Goal: Task Accomplishment & Management: Manage account settings

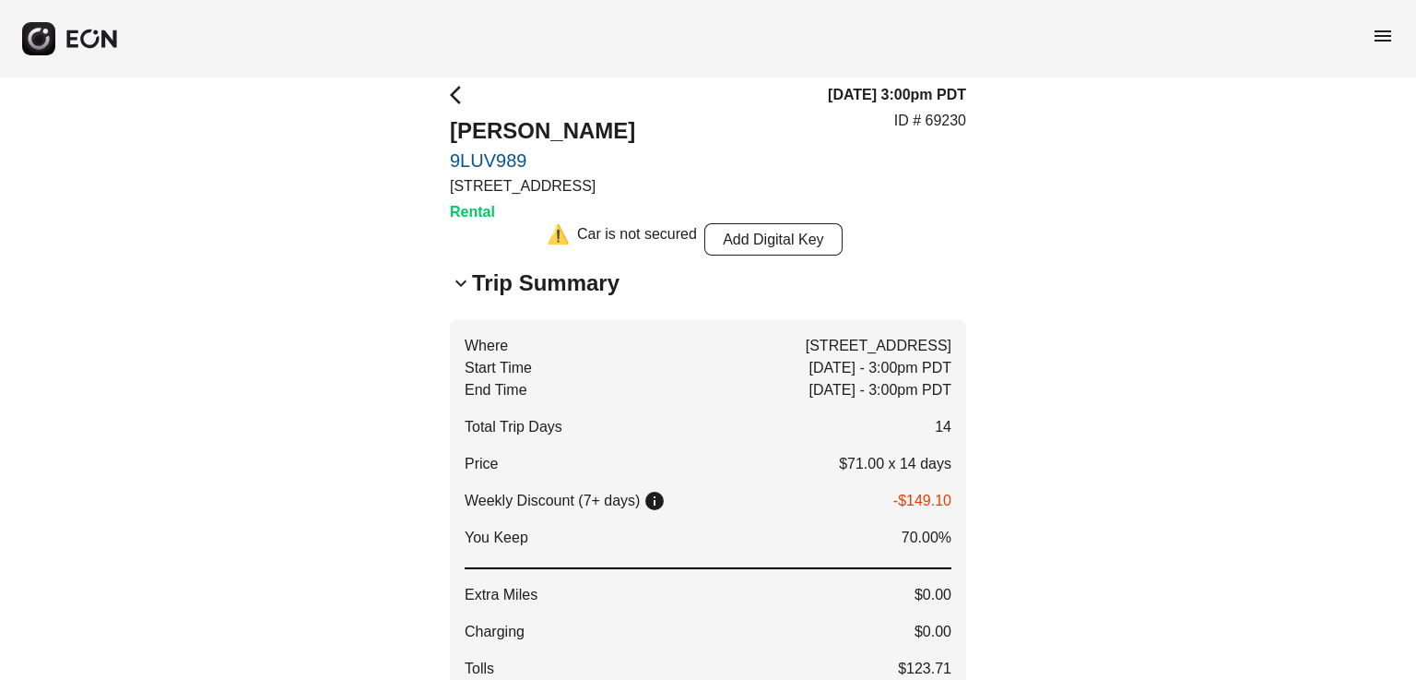
click at [461, 102] on span "arrow_back_ios" at bounding box center [461, 95] width 22 height 22
click at [456, 92] on span "arrow_back_ios" at bounding box center [461, 95] width 22 height 22
click at [465, 285] on span "keyboard_arrow_down" at bounding box center [461, 283] width 22 height 22
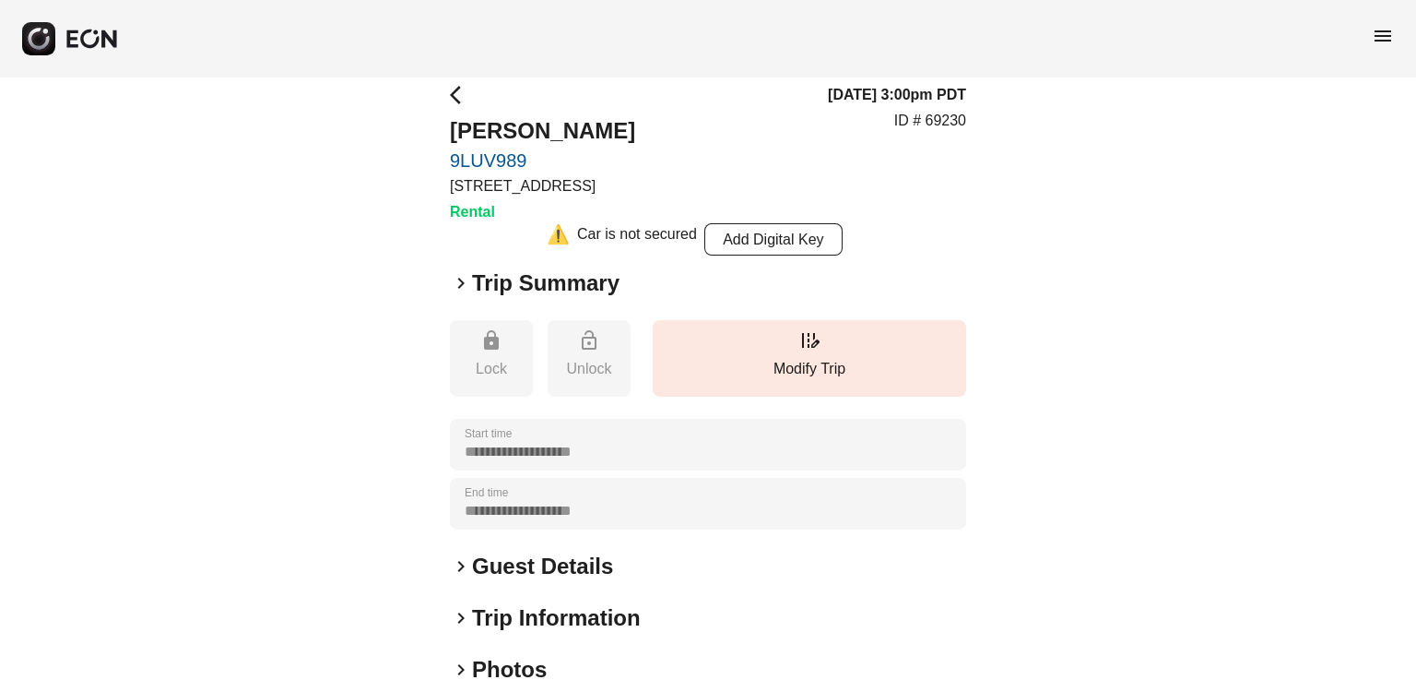
scroll to position [271, 0]
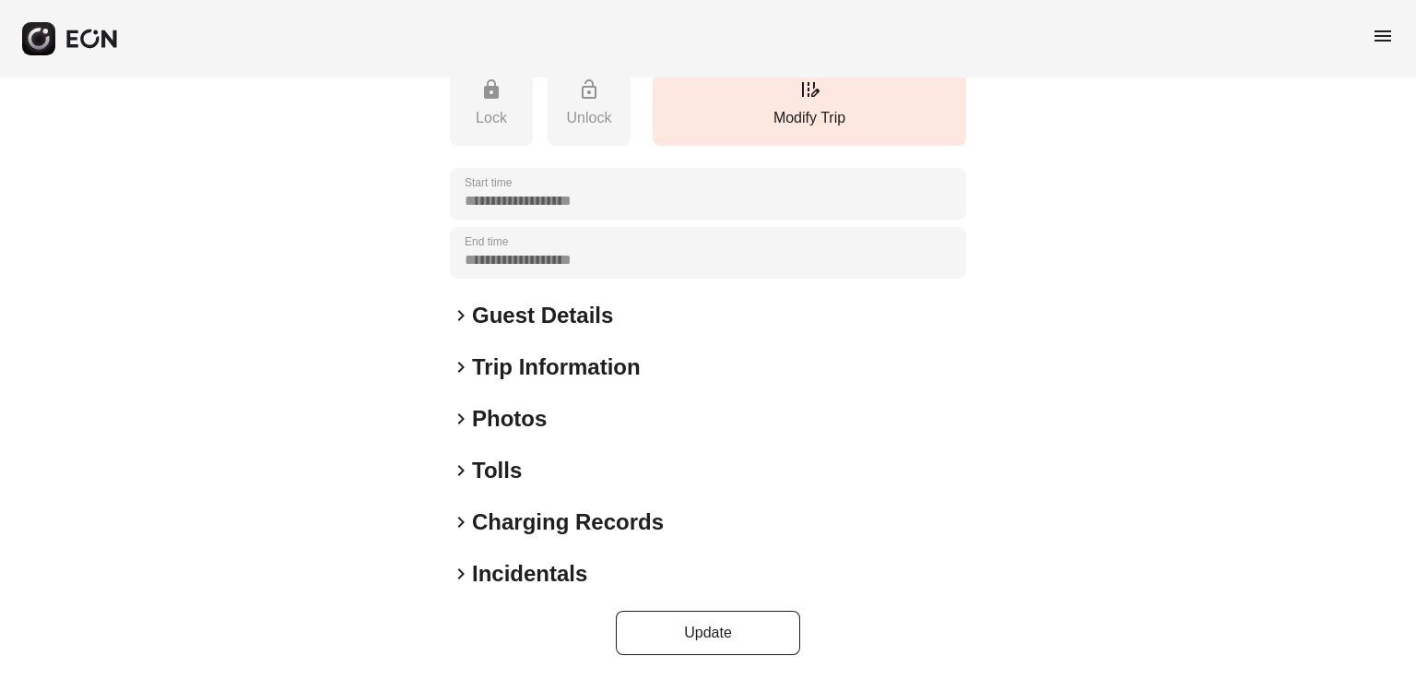
click at [467, 316] on span "keyboard_arrow_right" at bounding box center [461, 315] width 22 height 22
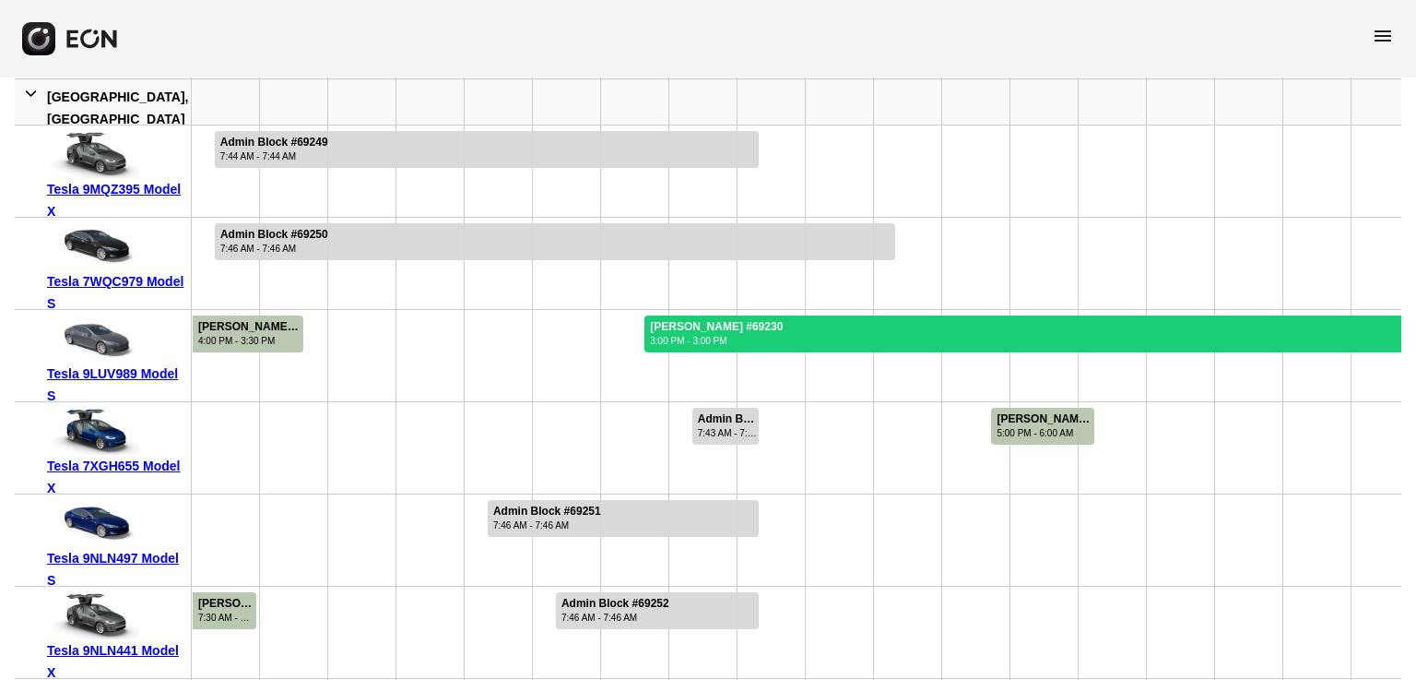
scroll to position [0, 727]
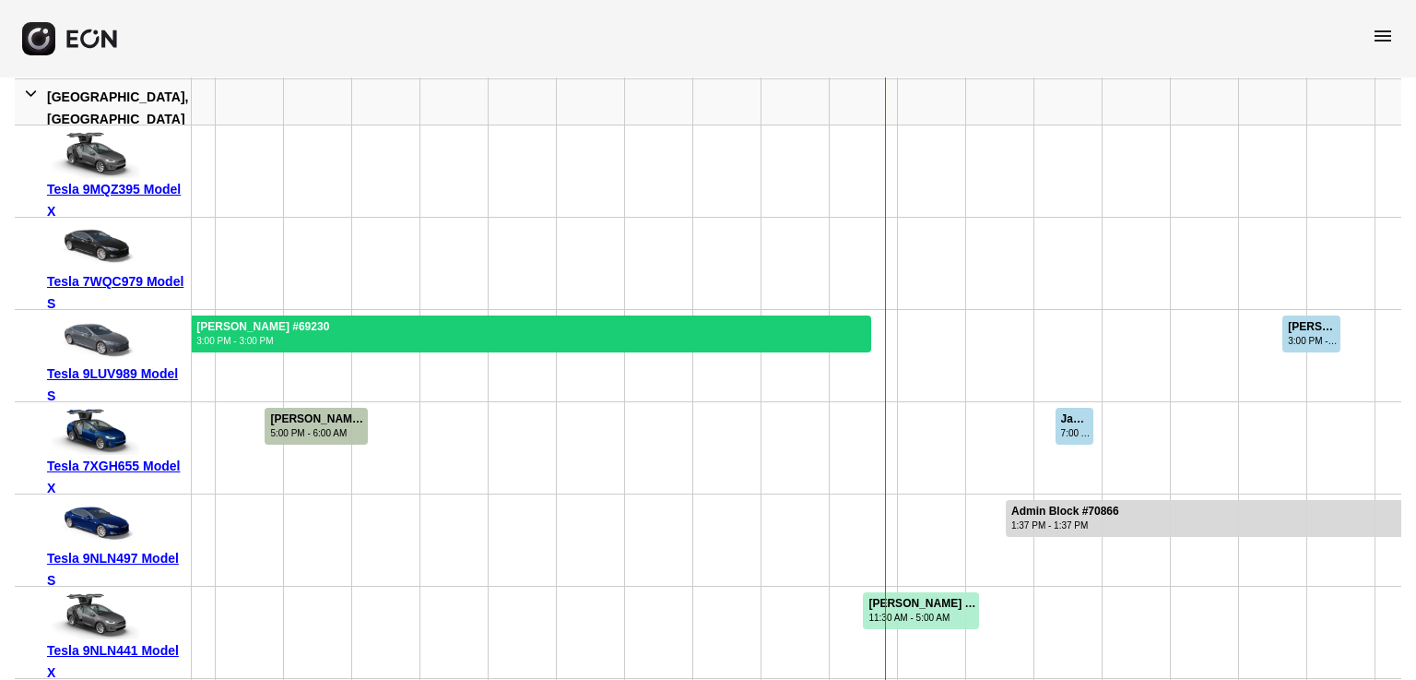
click at [390, 339] on div at bounding box center [394, 333] width 953 height 37
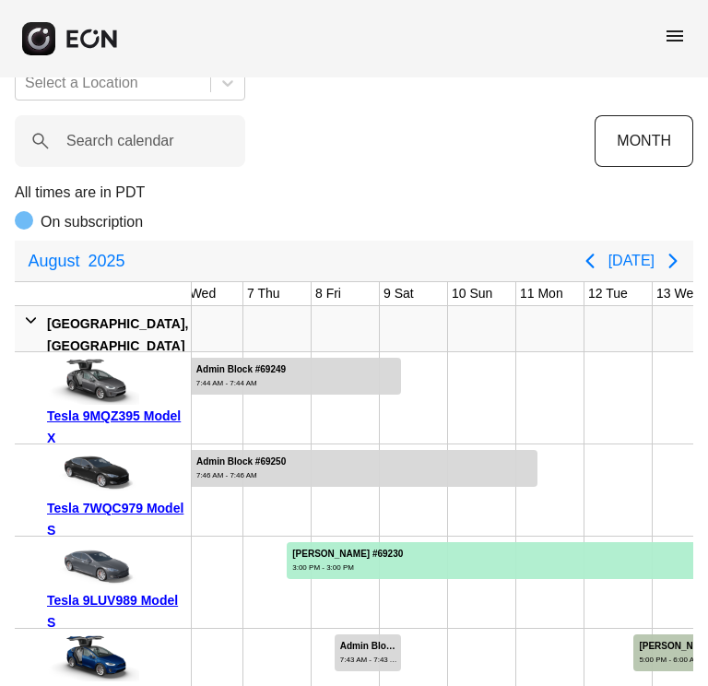
scroll to position [40, 0]
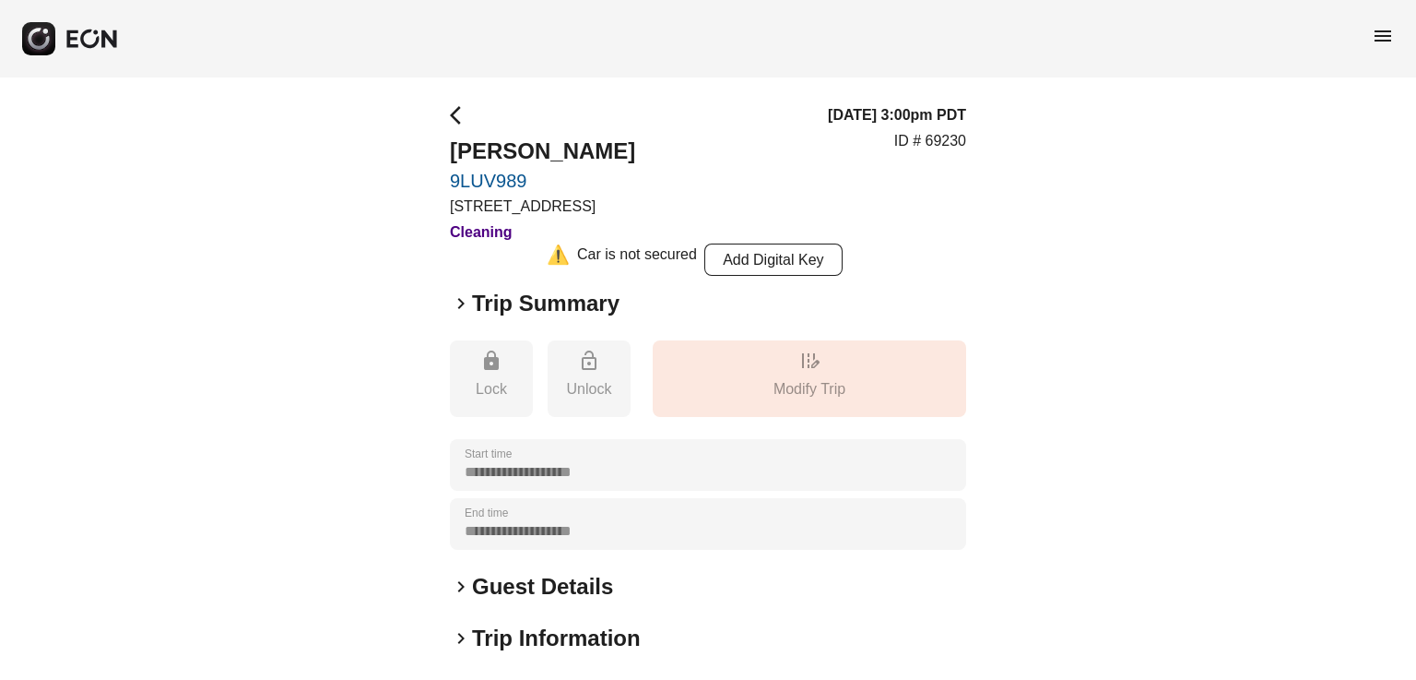
click at [476, 300] on h2 "Trip Summary" at bounding box center [546, 304] width 148 height 30
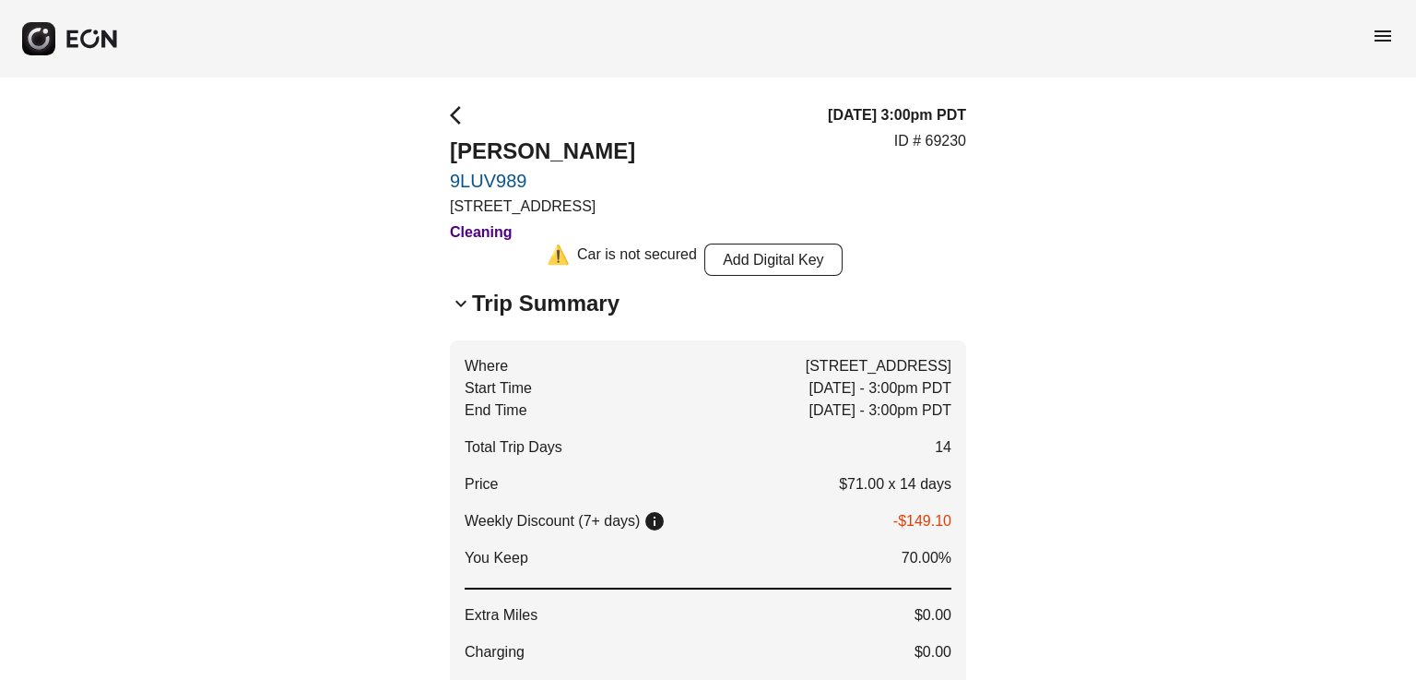
click at [453, 120] on span "arrow_back_ios" at bounding box center [461, 115] width 22 height 22
click at [458, 107] on span "arrow_back_ios" at bounding box center [461, 115] width 22 height 22
click at [489, 305] on h2 "Trip Summary" at bounding box center [546, 304] width 148 height 30
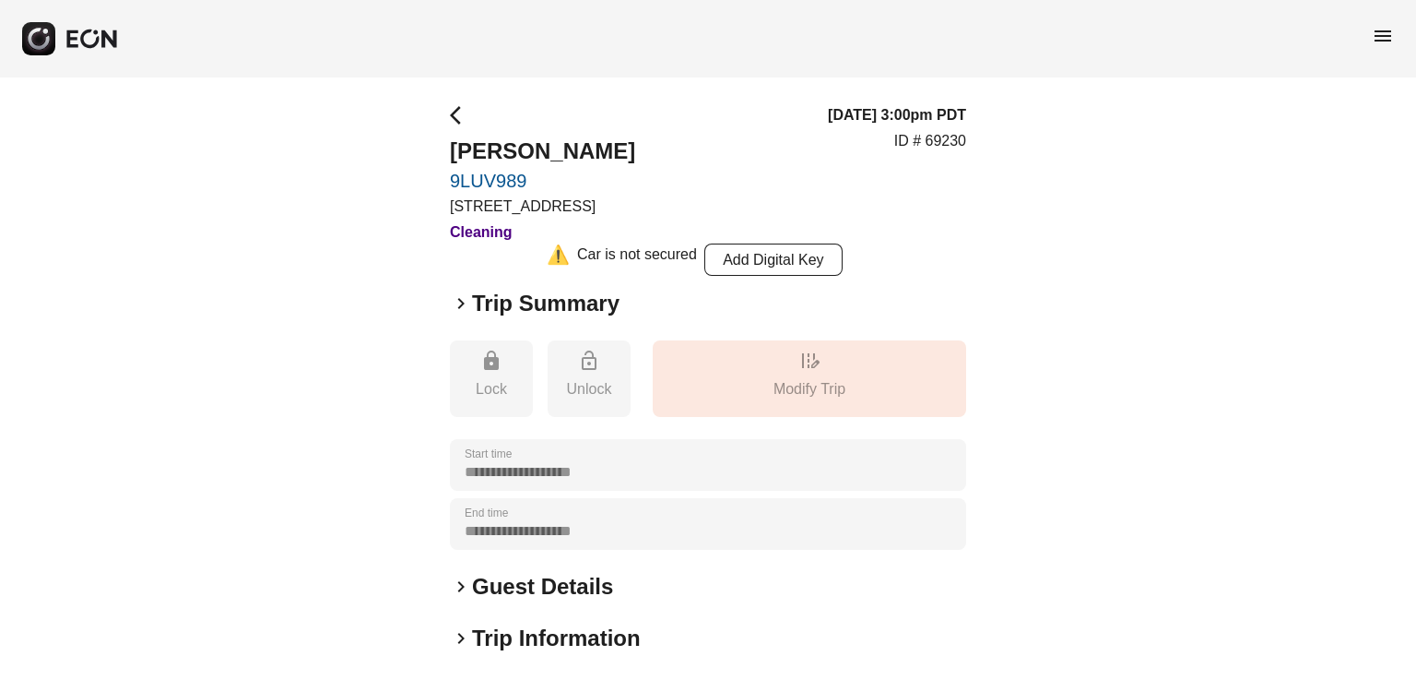
drag, startPoint x: 445, startPoint y: 304, endPoint x: 461, endPoint y: 304, distance: 15.7
click at [446, 304] on div "**********" at bounding box center [708, 514] width 1416 height 875
click at [461, 304] on span "keyboard_arrow_right" at bounding box center [461, 303] width 22 height 22
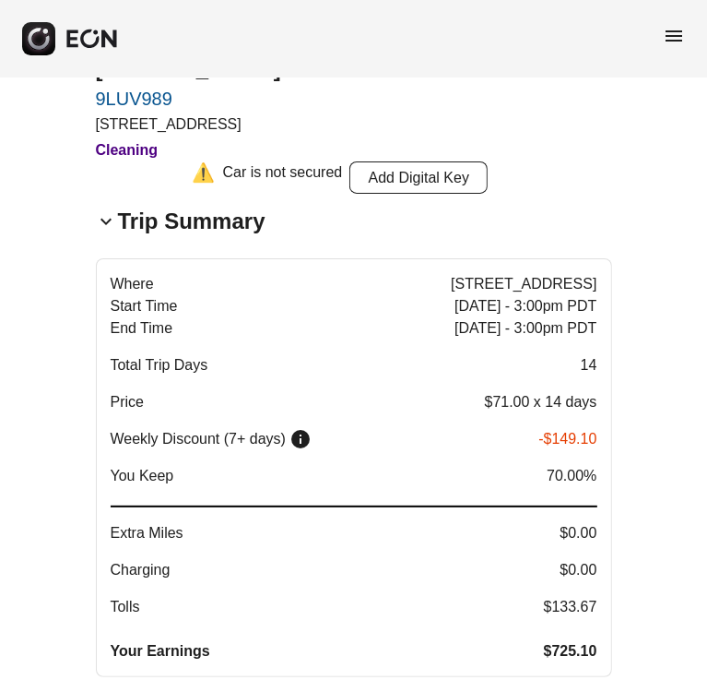
scroll to position [184, 0]
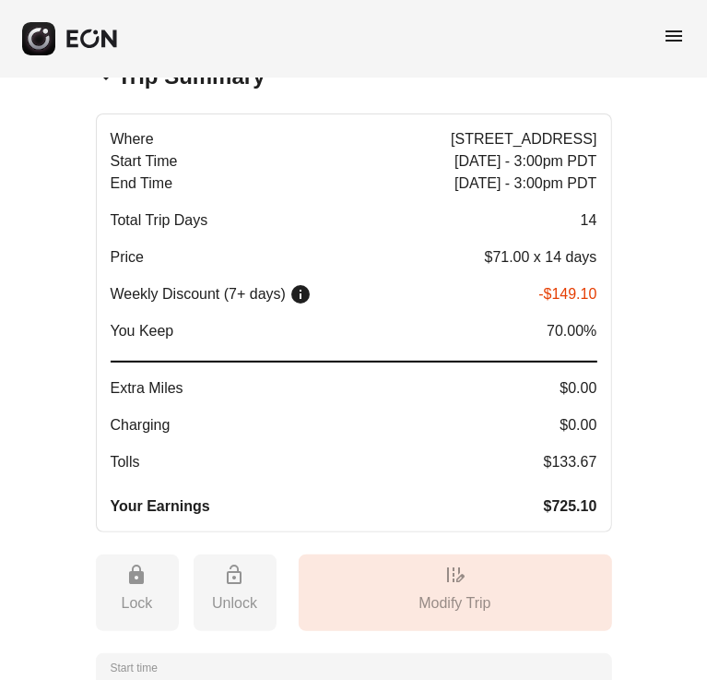
click at [146, 206] on div "Where 222 North Pacific Coast Highway, Los Angeles, CA Start Time Aug 07 - 3:00…" at bounding box center [354, 322] width 487 height 389
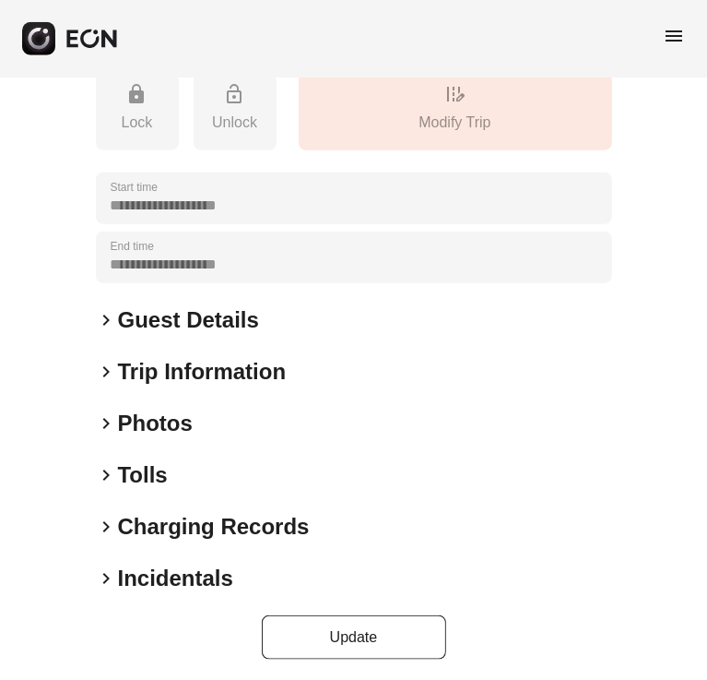
scroll to position [708, 0]
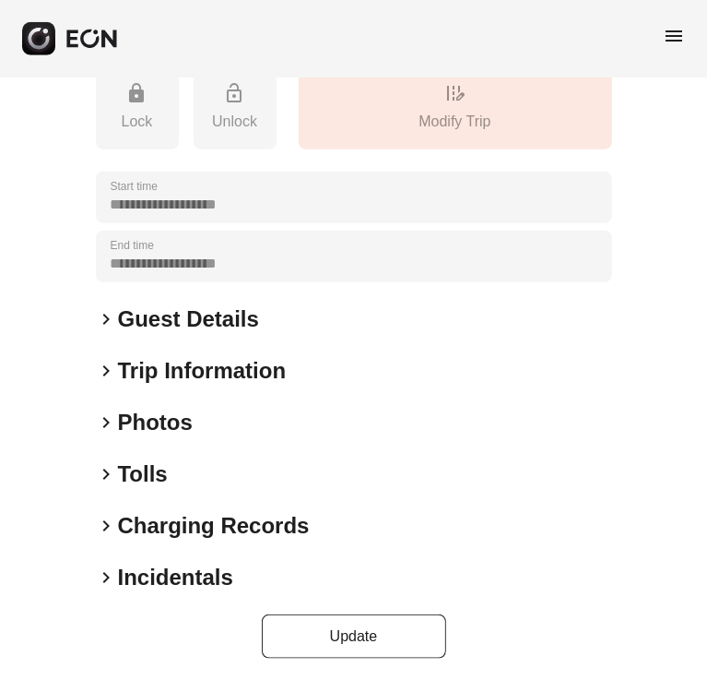
click at [139, 475] on h2 "Tolls" at bounding box center [143, 474] width 50 height 30
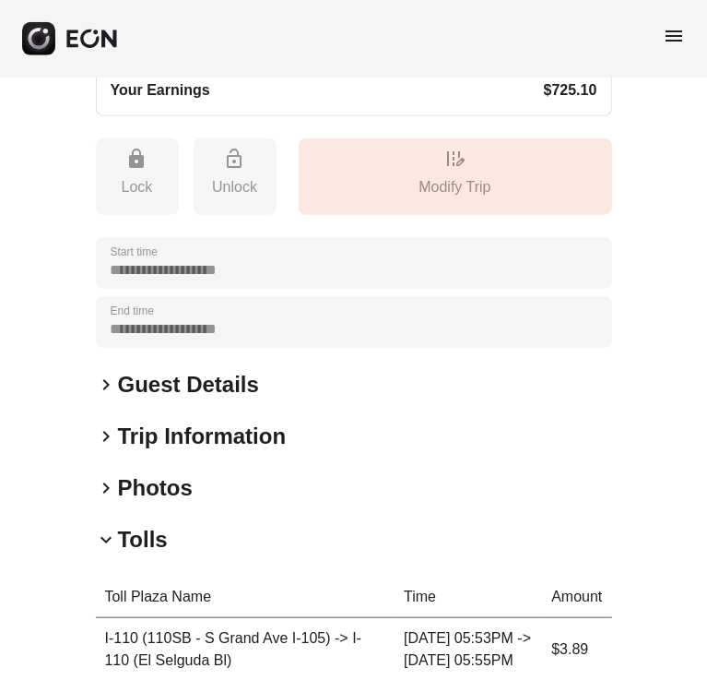
scroll to position [644, 0]
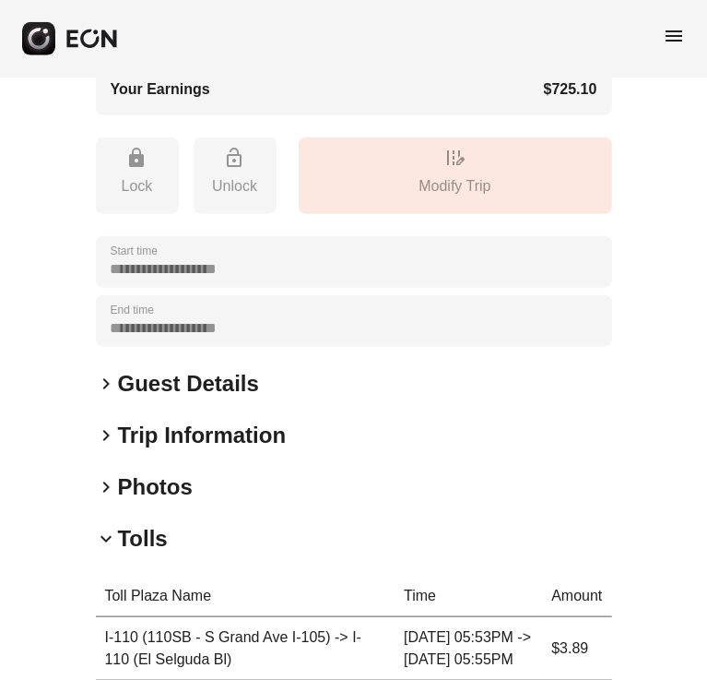
click at [189, 387] on h2 "Guest Details" at bounding box center [188, 384] width 141 height 30
